Goal: Task Accomplishment & Management: Manage account settings

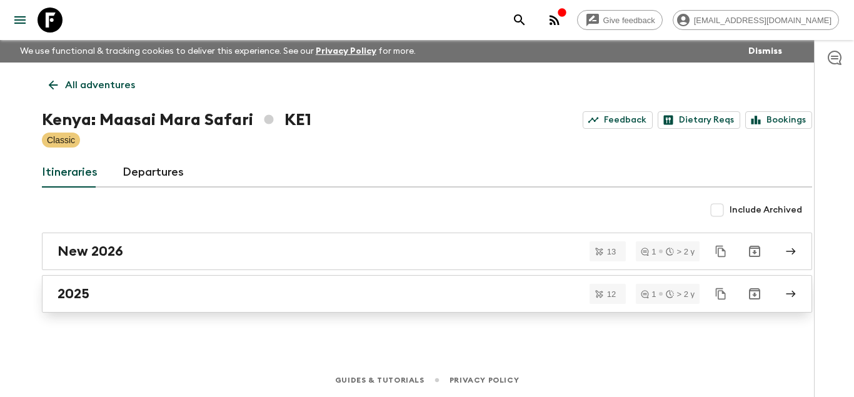
click at [93, 301] on div "2025" at bounding box center [415, 294] width 715 height 16
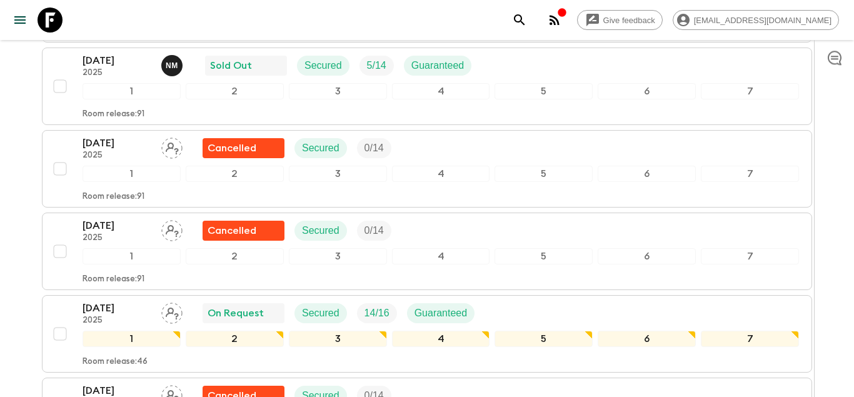
scroll to position [383, 0]
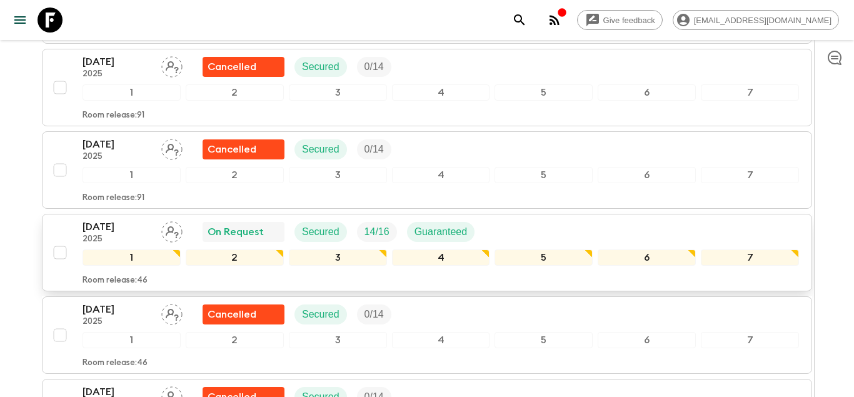
click at [106, 231] on p "[DATE]" at bounding box center [117, 226] width 69 height 15
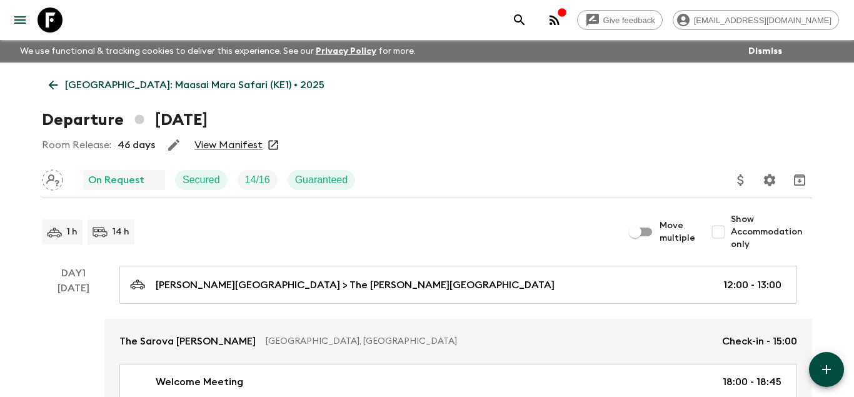
click at [54, 180] on icon "Assign pack leader" at bounding box center [52, 179] width 21 height 21
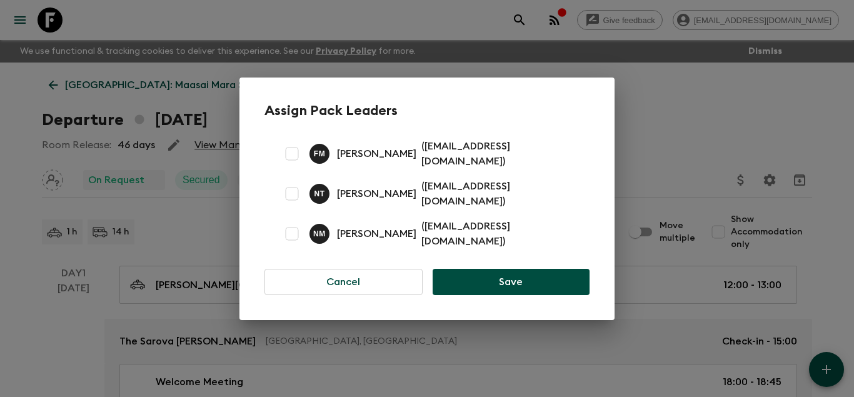
click at [289, 158] on input "checkbox" at bounding box center [291, 153] width 25 height 25
checkbox input "true"
click at [501, 269] on button "Save" at bounding box center [511, 282] width 157 height 26
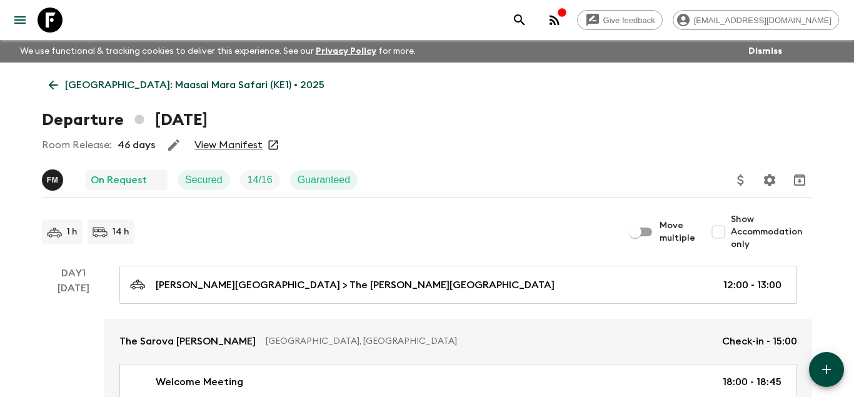
scroll to position [49, 0]
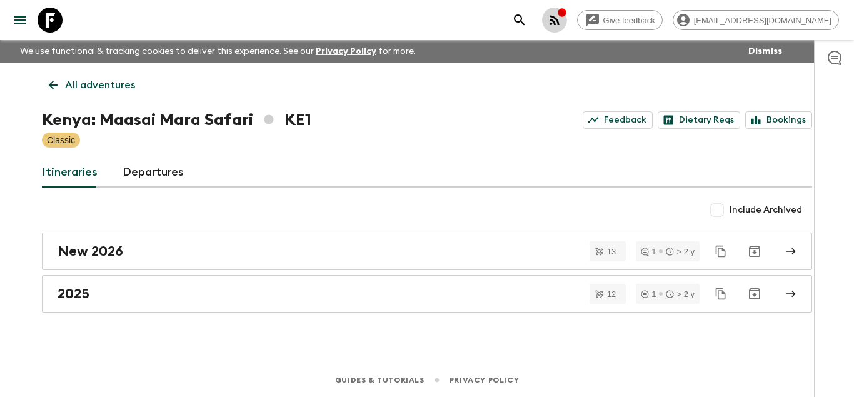
click at [560, 21] on icon "button" at bounding box center [555, 20] width 10 height 10
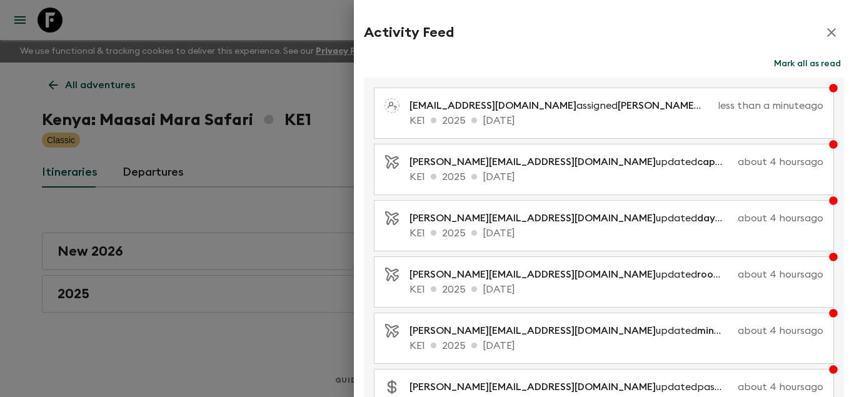
click at [298, 6] on div at bounding box center [427, 198] width 854 height 397
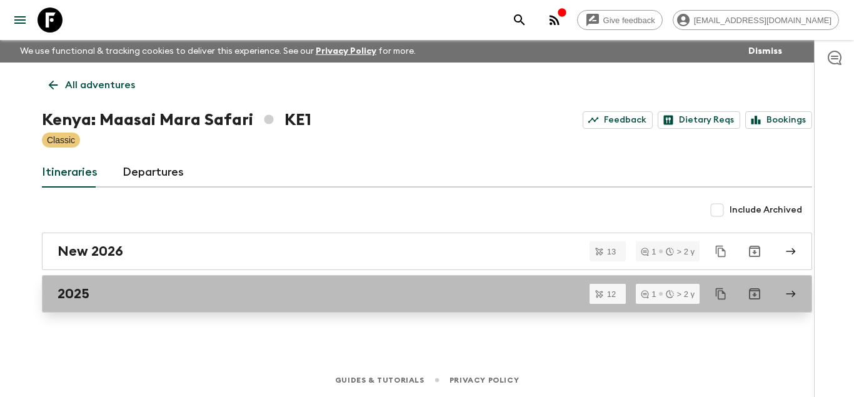
click at [191, 295] on div "2025" at bounding box center [415, 294] width 715 height 16
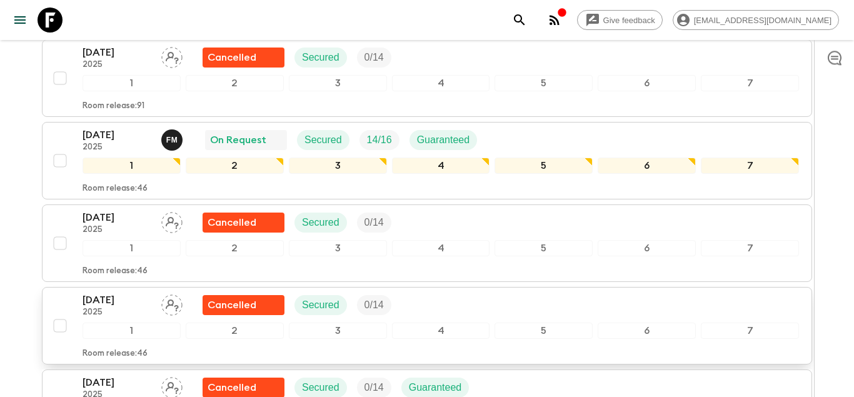
scroll to position [395, 0]
